Goal: Book appointment/travel/reservation

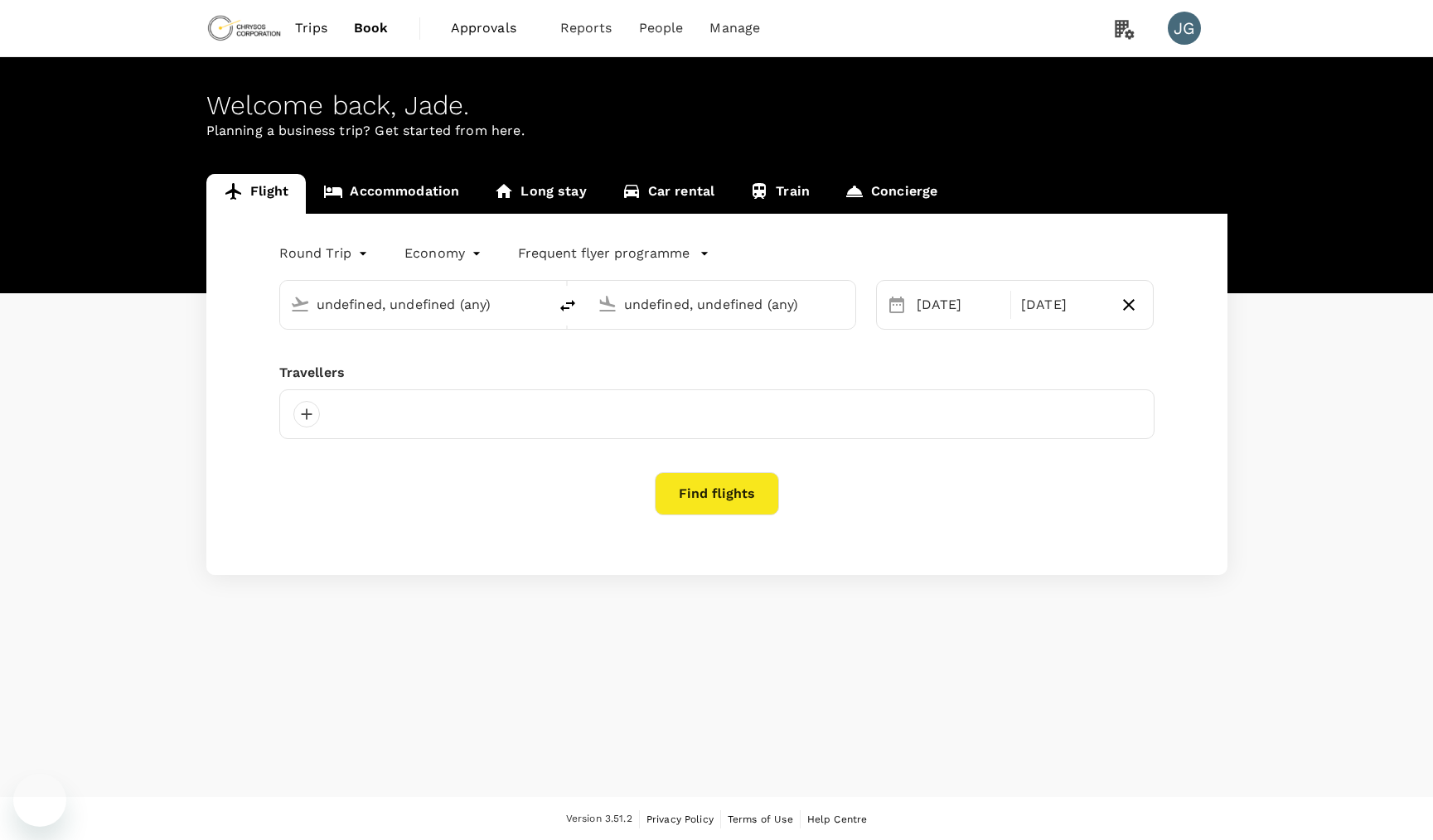
type input "Adelaide (ADL)"
type input "Vancouver Intl (YVR)"
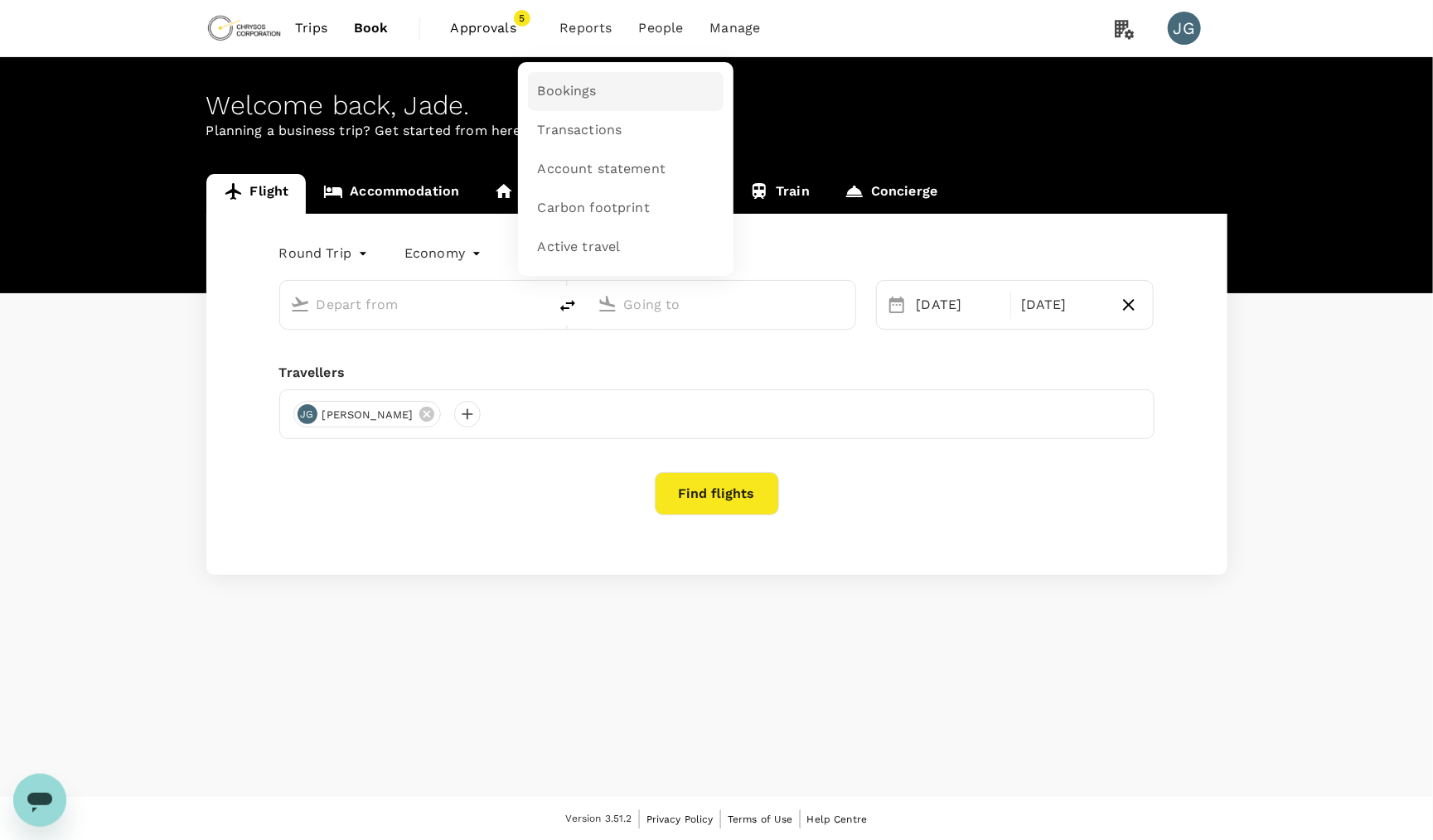
click at [552, 92] on span "Bookings" at bounding box center [567, 91] width 59 height 19
type input "business"
type input "Adelaide (ADL)"
type input "Vancouver Intl (YVR)"
